Goal: Check status: Check status

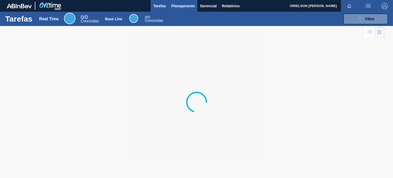
click at [181, 9] on span "Planejamento" at bounding box center [183, 6] width 24 height 6
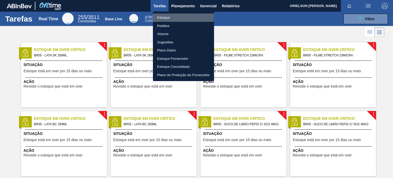
click at [178, 16] on li "Estoque" at bounding box center [183, 18] width 61 height 8
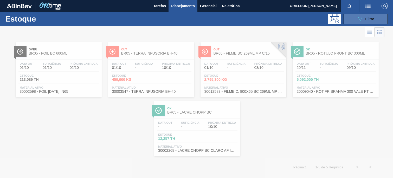
click at [368, 21] on div "089F7B8B-B2A5-4AFE-B5C0-19BA573D28AC Filtro" at bounding box center [365, 19] width 17 height 6
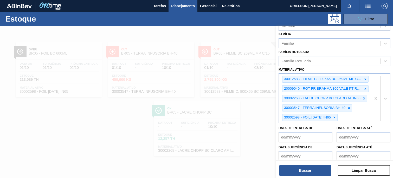
scroll to position [87, 0]
click at [347, 115] on div "30012583 - FILME C. 800X65 BC 269ML MP C15 429 20009040 - ROT FR BRAHMA 300 VAL…" at bounding box center [325, 97] width 92 height 49
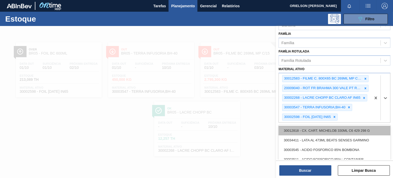
paste ativo "30002293"
type ativo "30002293"
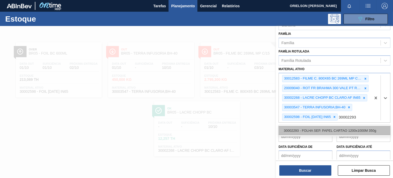
click at [319, 131] on div "30002293 - FOLHA SEP. PAPEL CARTAO 1200x1000M 350g" at bounding box center [334, 131] width 112 height 10
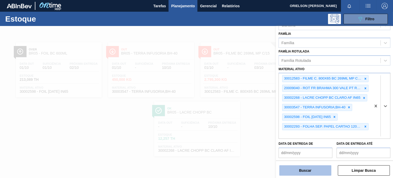
click at [314, 169] on button "Buscar" at bounding box center [305, 170] width 52 height 10
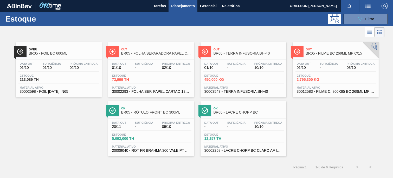
click at [135, 70] on div "Data [DATE] Suficiência - Próxima Entrega 02/10" at bounding box center [151, 66] width 81 height 9
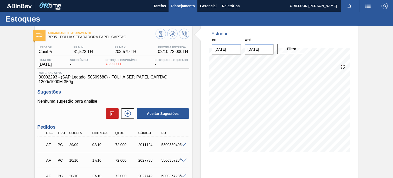
click at [189, 4] on span "Planejamento" at bounding box center [183, 6] width 24 height 6
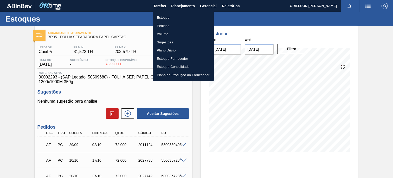
click at [195, 17] on li "Estoque" at bounding box center [183, 18] width 61 height 8
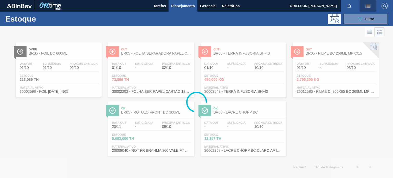
click at [374, 10] on button "button" at bounding box center [368, 6] width 17 height 12
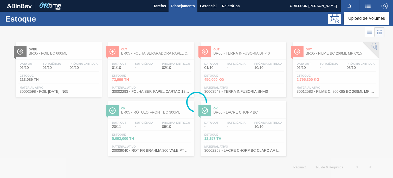
click at [376, 21] on li "Upload de Volumes" at bounding box center [366, 18] width 45 height 9
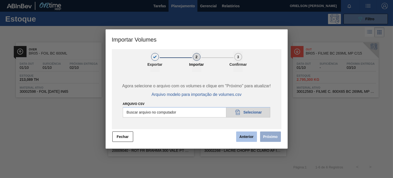
click at [249, 139] on button "Anterior" at bounding box center [246, 137] width 21 height 10
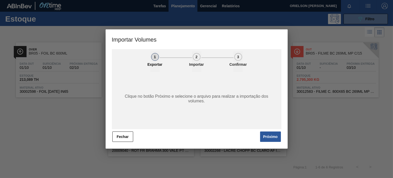
click at [153, 133] on div "[PERSON_NAME]" at bounding box center [197, 136] width 170 height 11
click at [127, 137] on button "Fechar" at bounding box center [122, 137] width 21 height 10
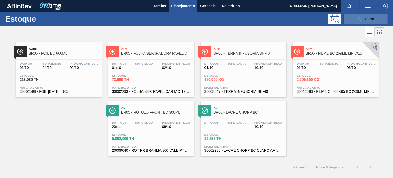
click at [362, 16] on icon "089F7B8B-B2A5-4AFE-B5C0-19BA573D28AC" at bounding box center [360, 19] width 6 height 6
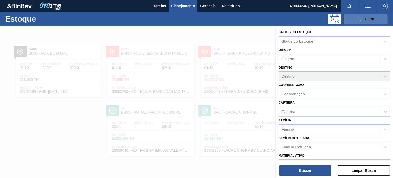
click at [347, 21] on button "089F7B8B-B2A5-4AFE-B5C0-19BA573D28AC Filtro" at bounding box center [365, 19] width 44 height 10
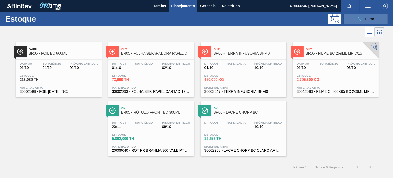
click at [347, 21] on button "089F7B8B-B2A5-4AFE-B5C0-19BA573D28AC Filtro" at bounding box center [365, 19] width 44 height 10
